Goal: Task Accomplishment & Management: Manage account settings

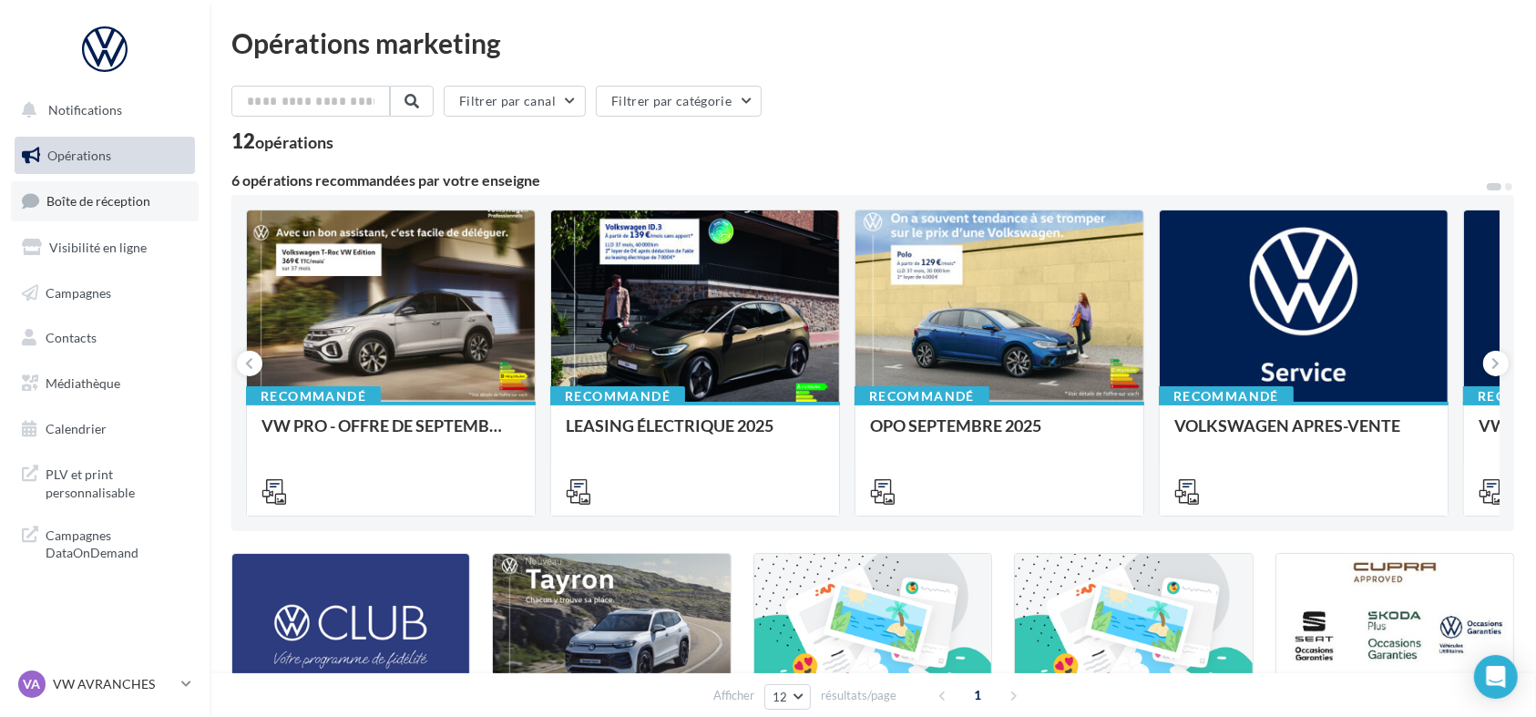
click at [128, 204] on span "Boîte de réception" at bounding box center [98, 200] width 104 height 15
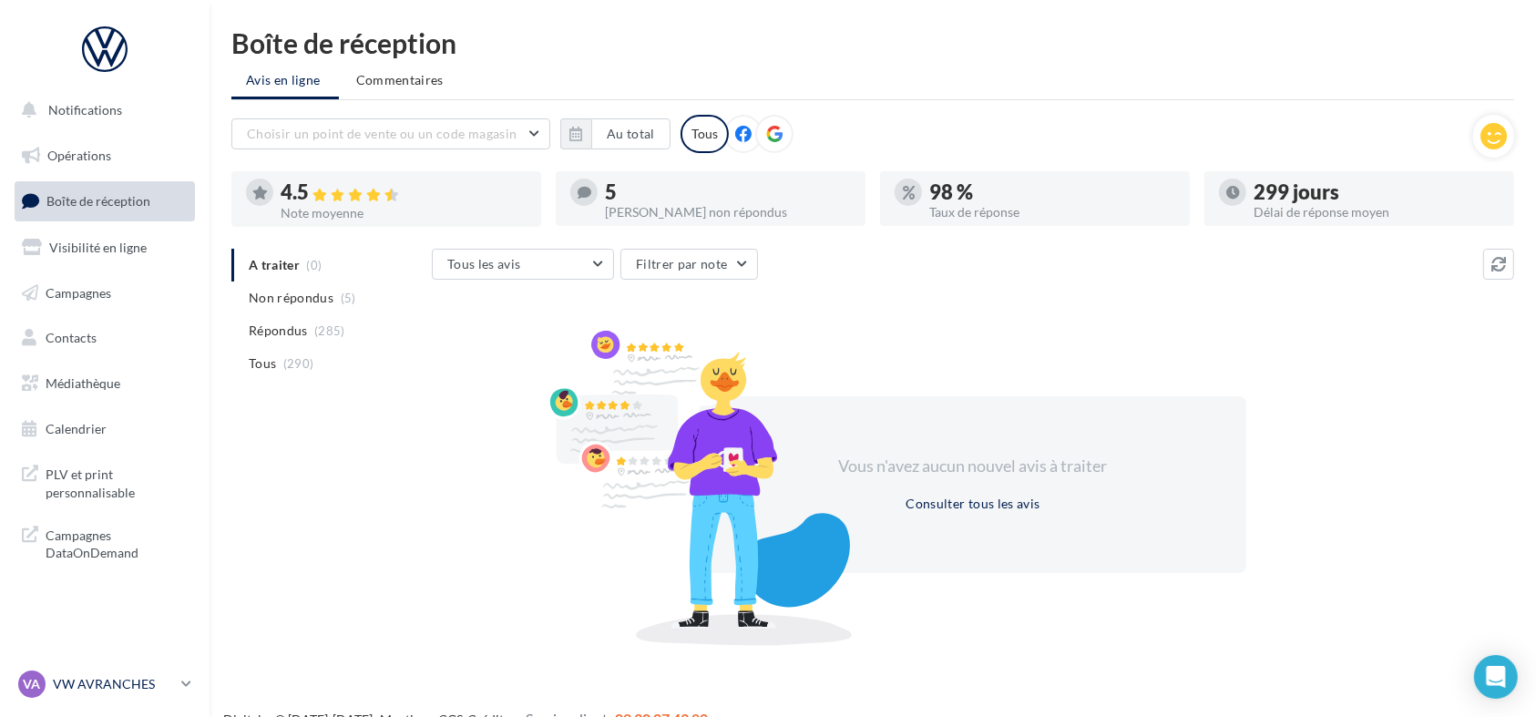
click at [153, 692] on p "VW AVRANCHES" at bounding box center [113, 684] width 121 height 18
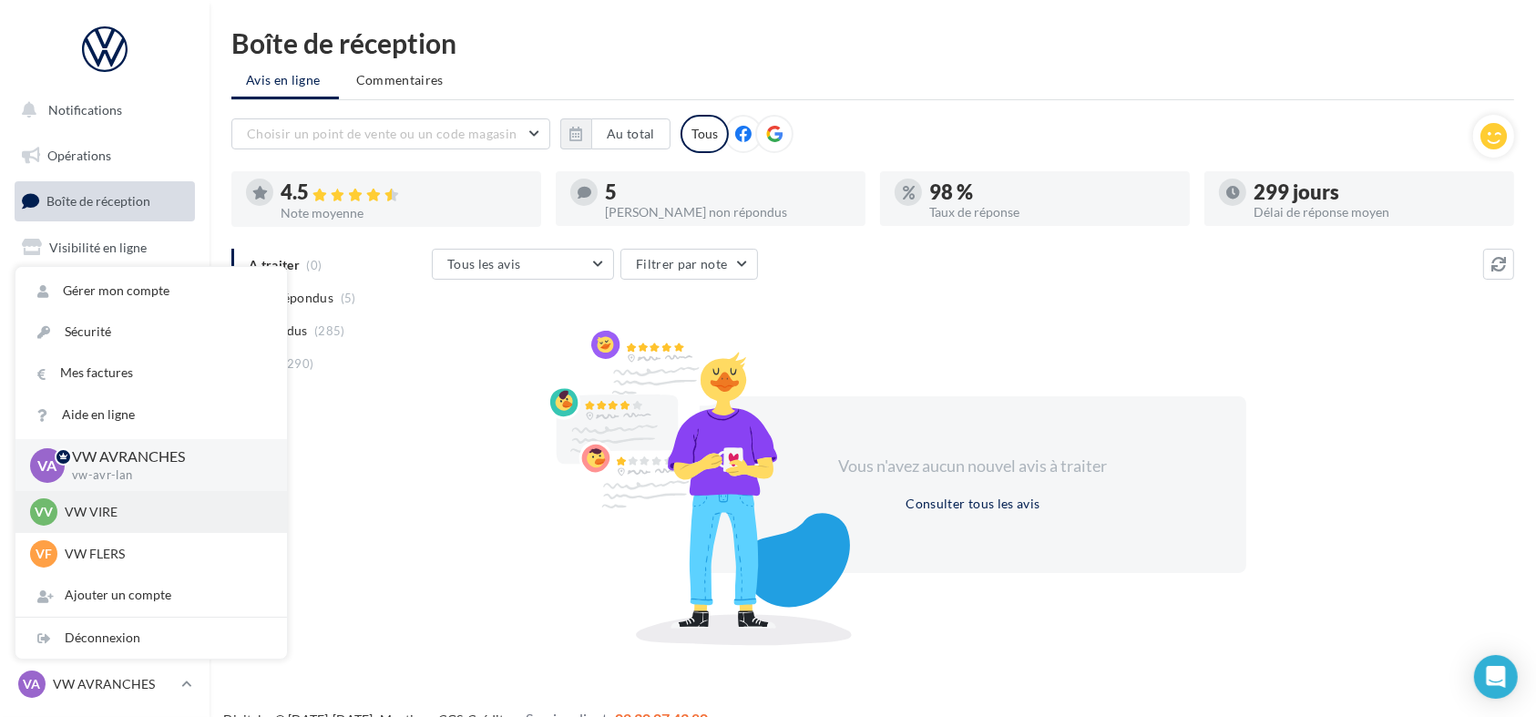
click at [136, 525] on div "VV VW VIRE vw-vir-lan" at bounding box center [151, 512] width 272 height 42
click at [114, 523] on div "VV VW VIRE vw-vir-lan" at bounding box center [151, 511] width 242 height 27
click at [91, 500] on div "VV VW VIRE vw-vir-lan" at bounding box center [151, 511] width 242 height 27
click at [55, 506] on div "VV" at bounding box center [43, 511] width 27 height 27
click at [461, 513] on div "Vous n'avez aucun nouvel avis à traiter Consulter tous les avis" at bounding box center [973, 484] width 1083 height 293
